Goal: Task Accomplishment & Management: Use online tool/utility

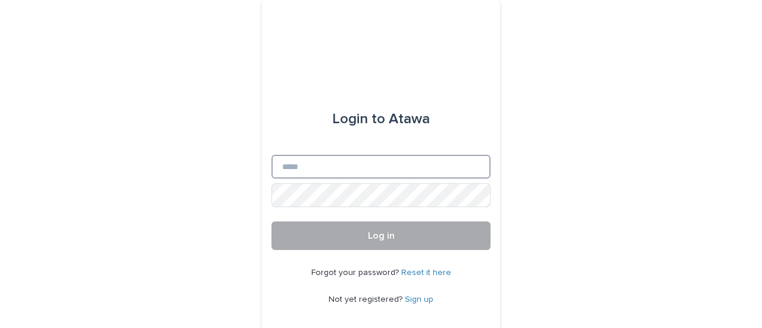
type input "**********"
click at [376, 228] on button "Log in" at bounding box center [380, 235] width 219 height 29
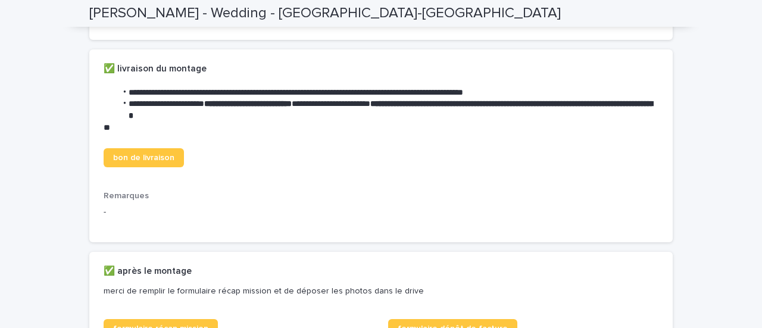
scroll to position [417, 0]
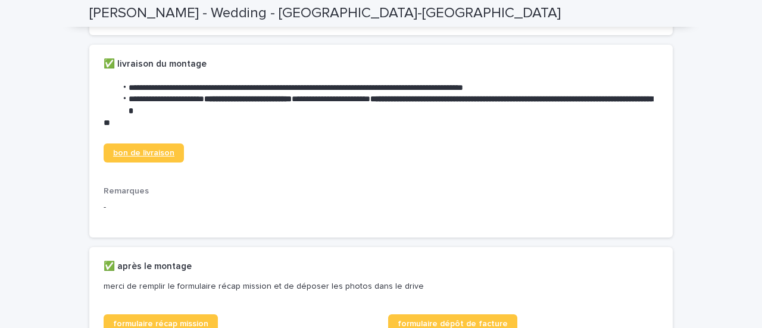
click at [135, 157] on span "bon de livraison" at bounding box center [143, 153] width 61 height 8
